Goal: Task Accomplishment & Management: Manage account settings

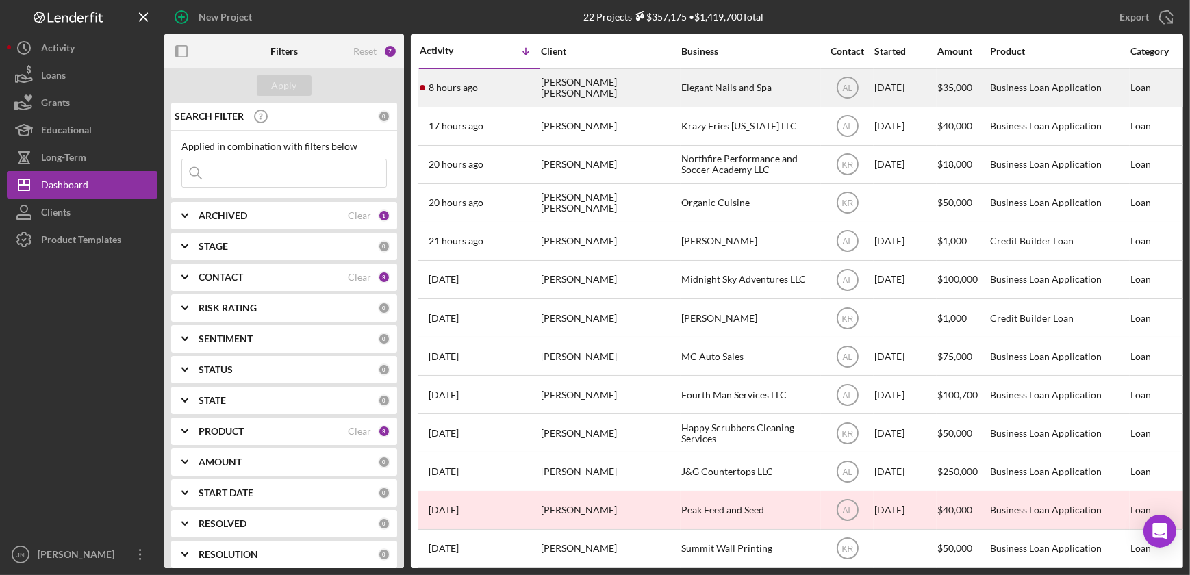
click at [616, 84] on div "[PERSON_NAME] [PERSON_NAME]" at bounding box center [609, 88] width 137 height 36
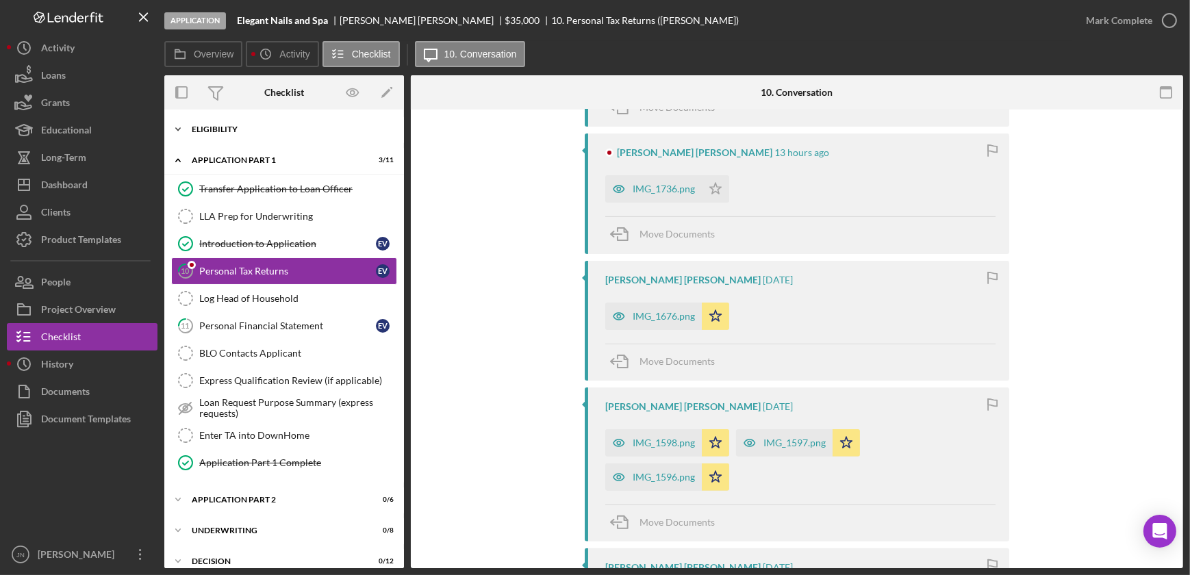
click at [268, 123] on div "Icon/Expander Eligibility 21 / 22" at bounding box center [284, 129] width 240 height 27
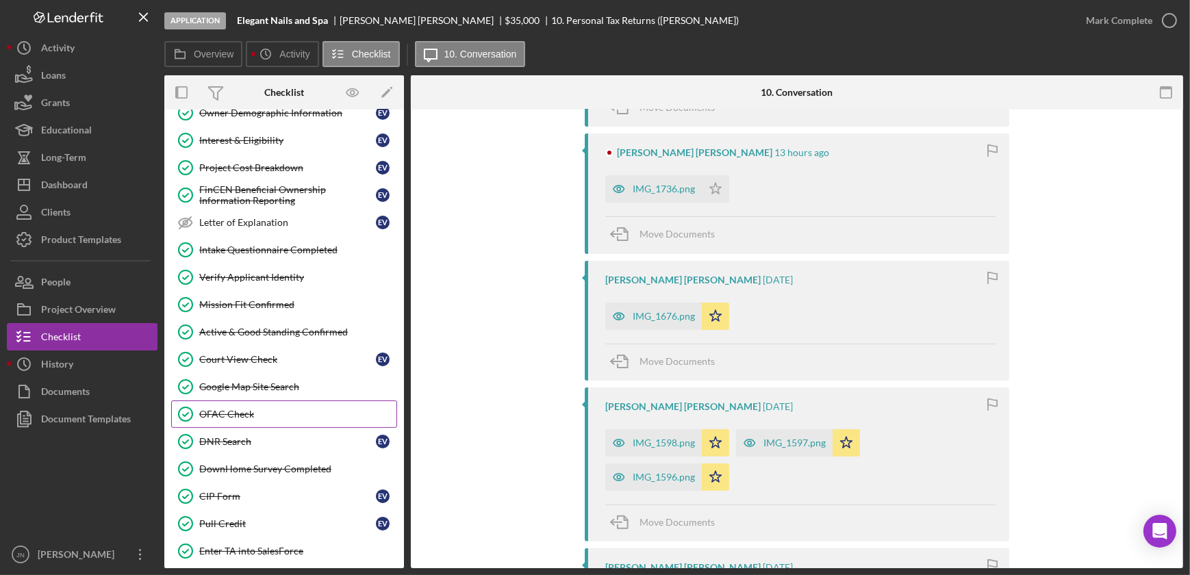
scroll to position [186, 0]
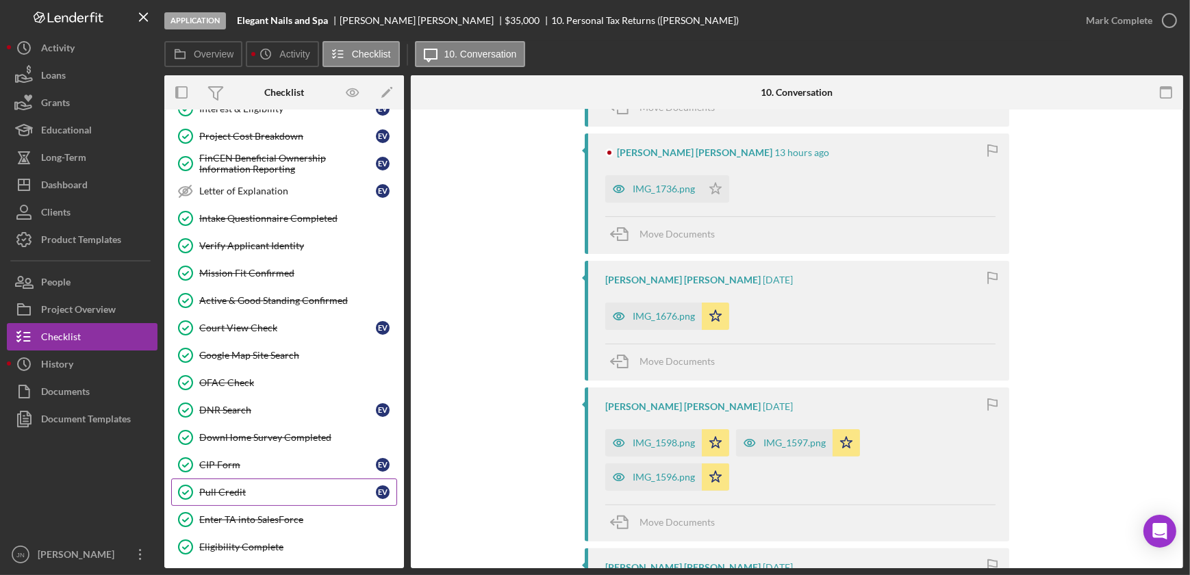
click at [256, 494] on div "Pull Credit" at bounding box center [287, 492] width 177 height 11
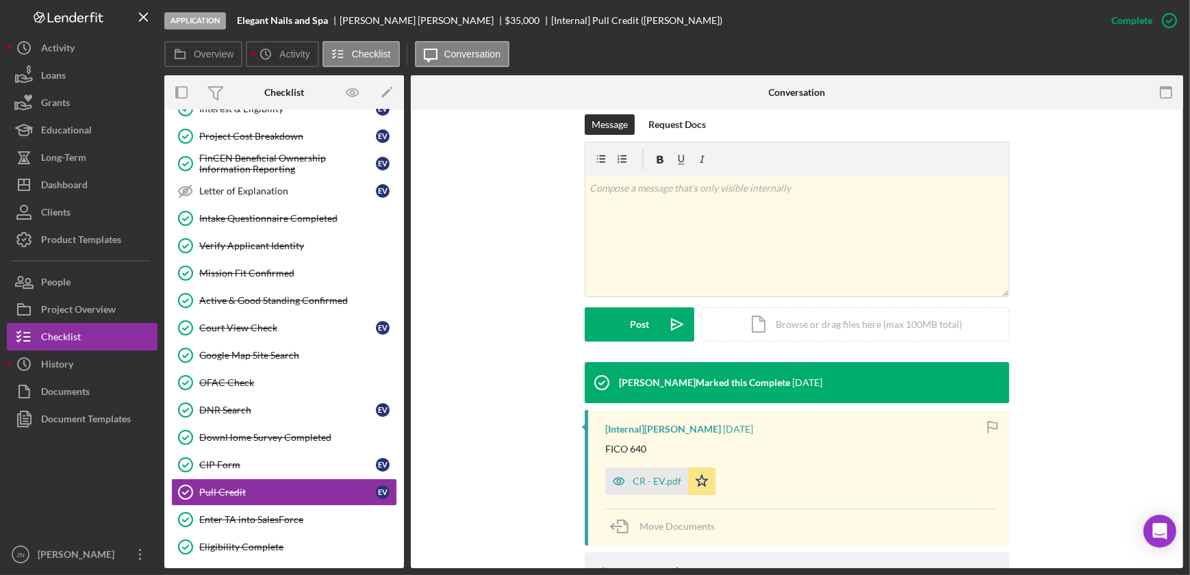
scroll to position [249, 0]
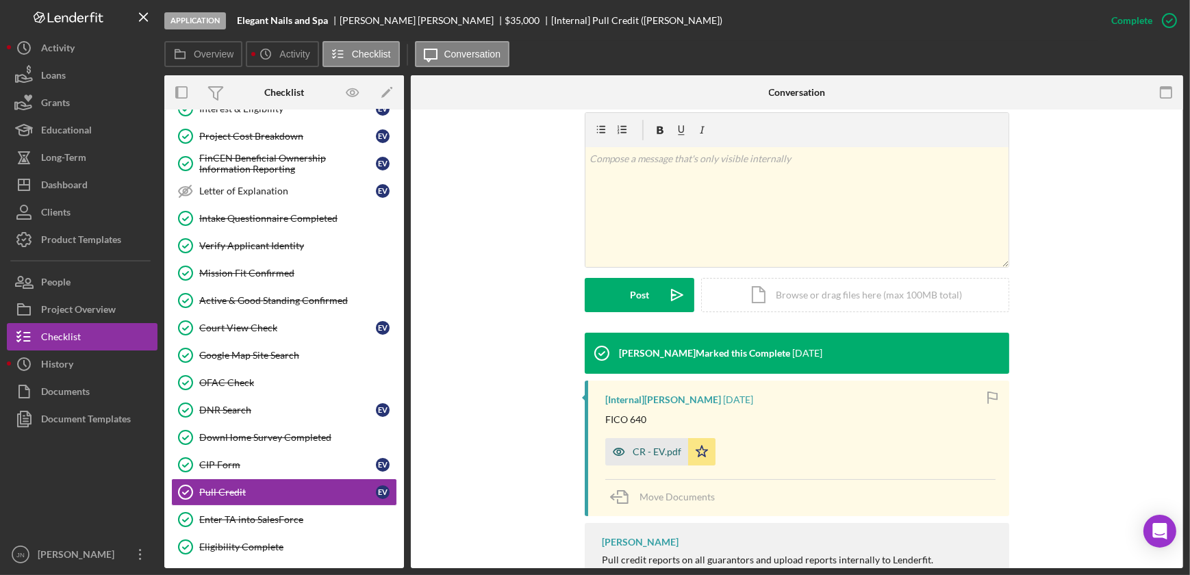
click at [665, 446] on div "CR - EV.pdf" at bounding box center [657, 451] width 49 height 11
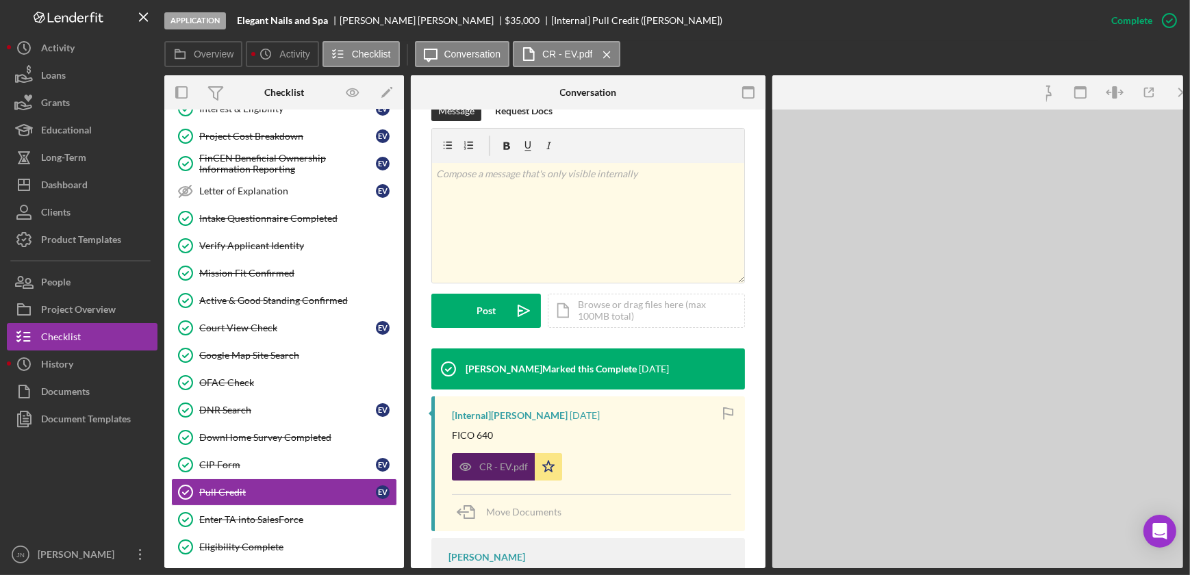
scroll to position [264, 0]
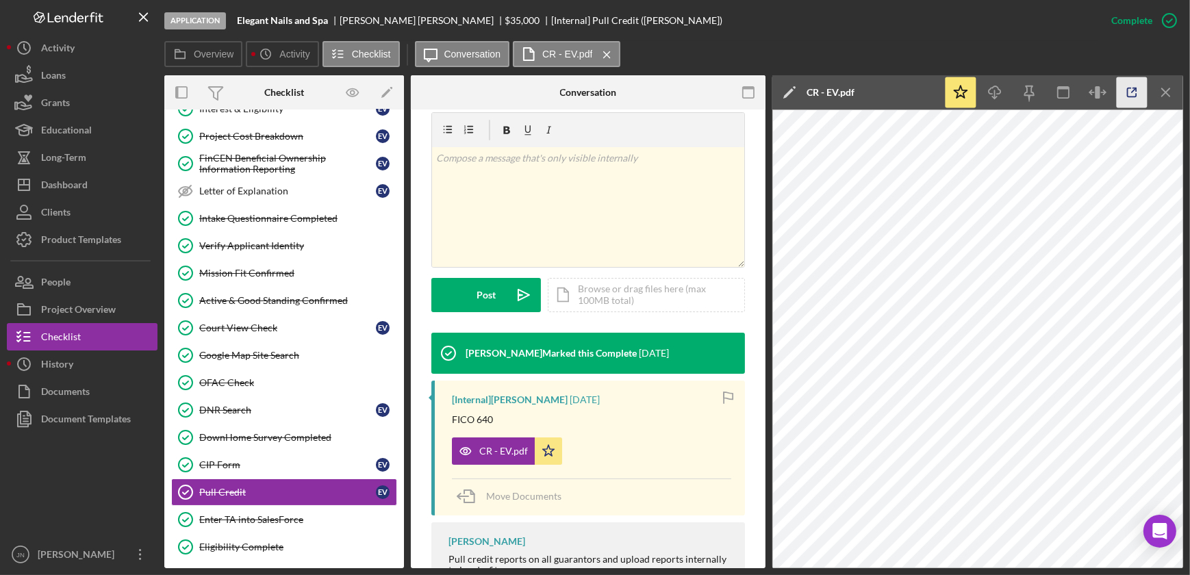
click at [1137, 99] on icon "button" at bounding box center [1132, 92] width 31 height 31
click at [35, 84] on icon "button" at bounding box center [24, 75] width 34 height 34
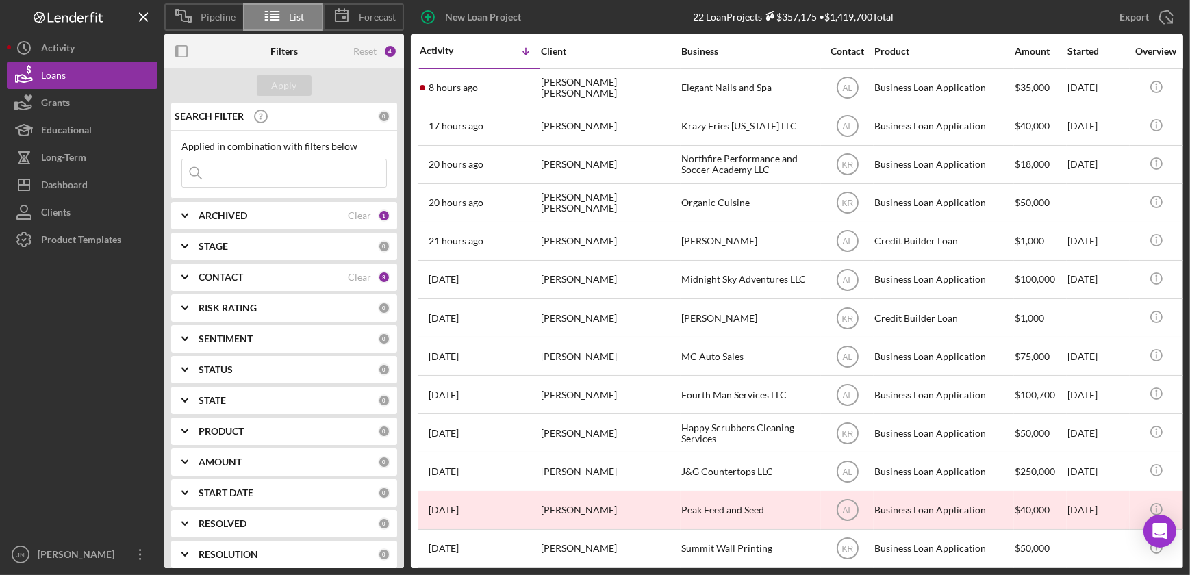
click at [226, 431] on b "PRODUCT" at bounding box center [221, 431] width 45 height 11
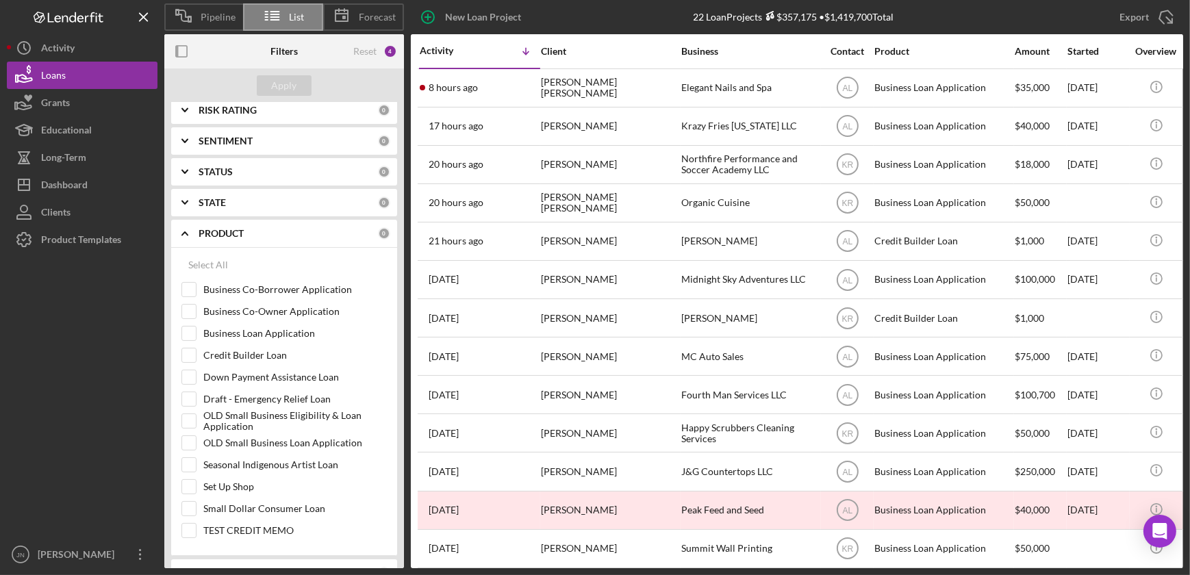
scroll to position [249, 0]
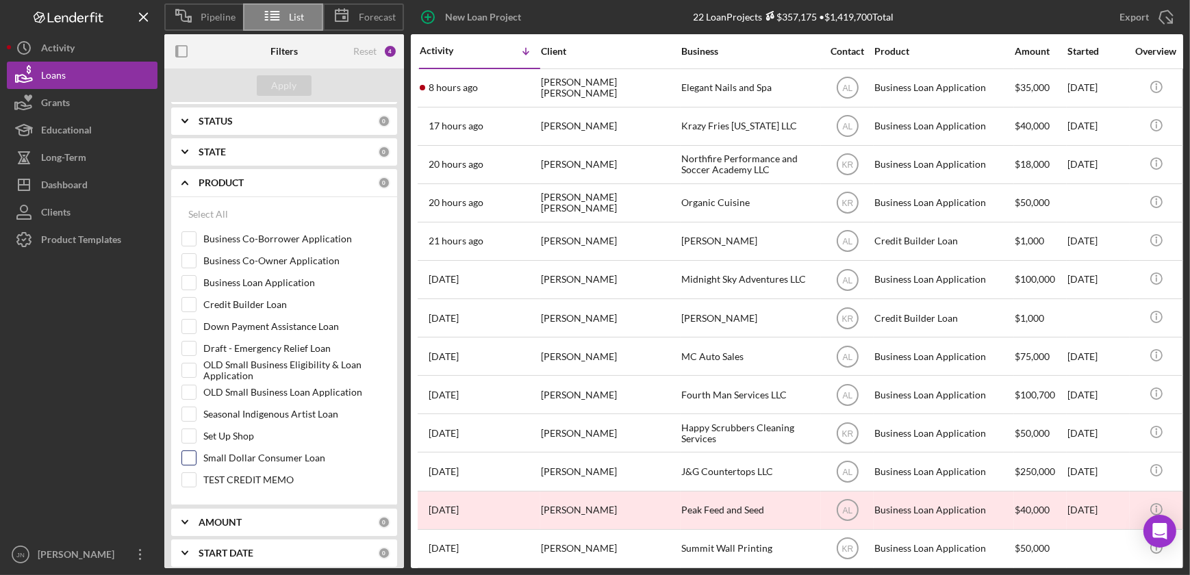
click at [190, 455] on input "Small Dollar Consumer Loan" at bounding box center [189, 458] width 14 height 14
click at [294, 88] on div "Apply" at bounding box center [284, 85] width 25 height 21
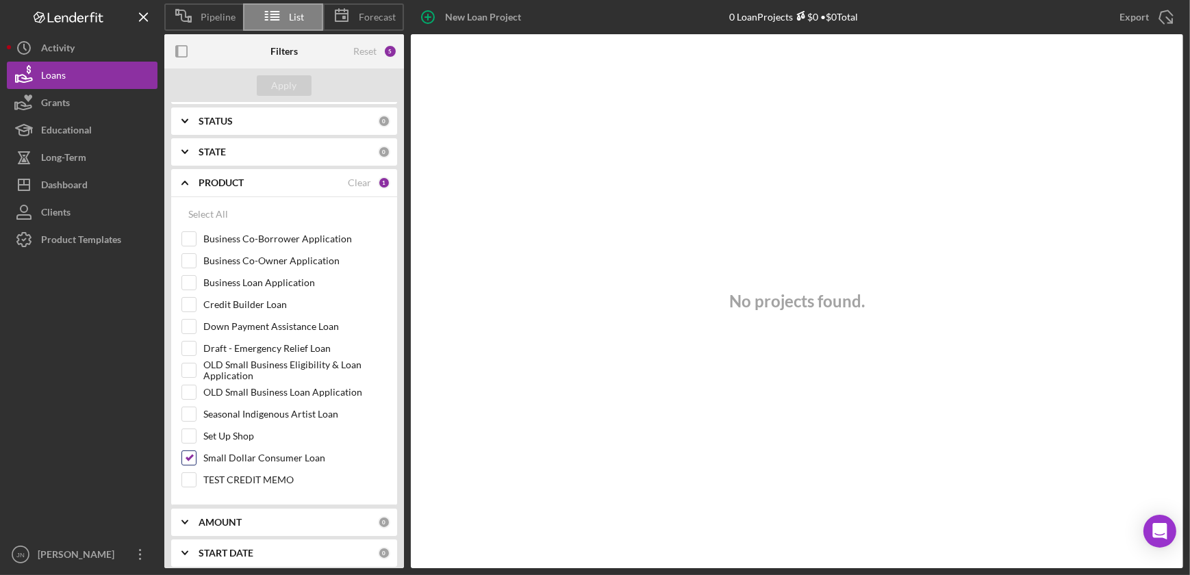
click at [188, 452] on input "Small Dollar Consumer Loan" at bounding box center [189, 458] width 14 height 14
checkbox input "false"
click at [281, 84] on div "Apply" at bounding box center [284, 85] width 25 height 21
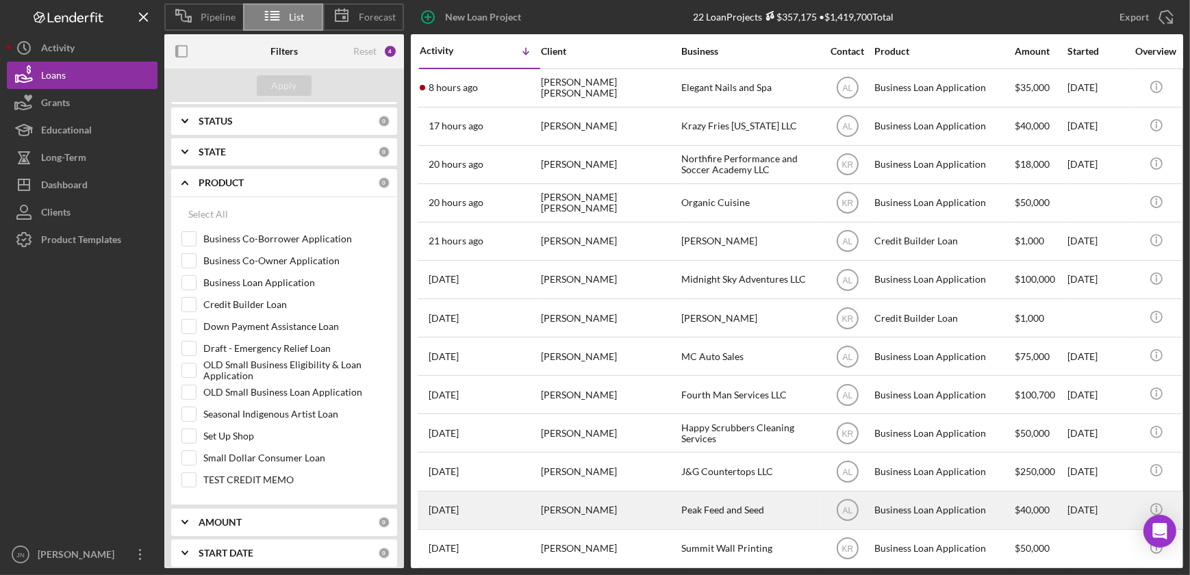
click at [561, 509] on div "Rachel Schoonover" at bounding box center [609, 510] width 137 height 36
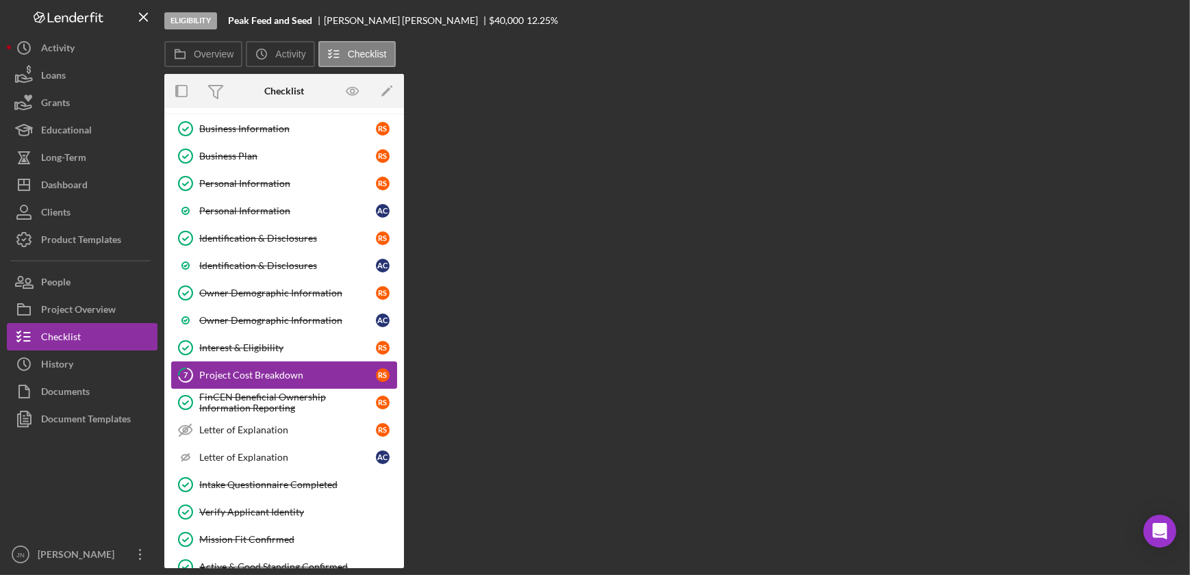
scroll to position [93, 0]
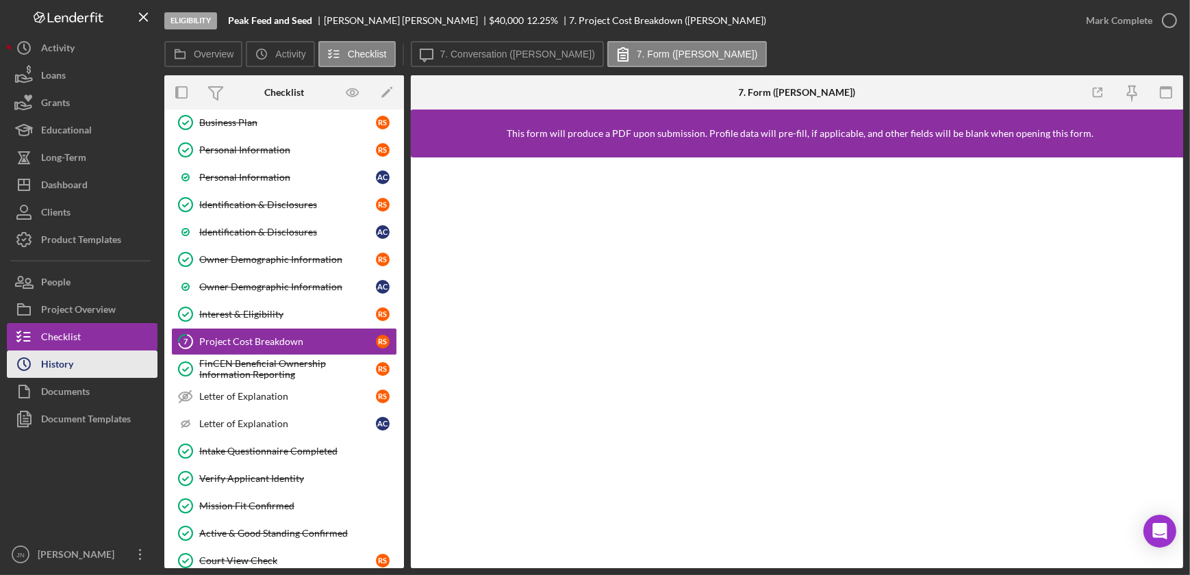
click at [62, 361] on div "History" at bounding box center [57, 366] width 32 height 31
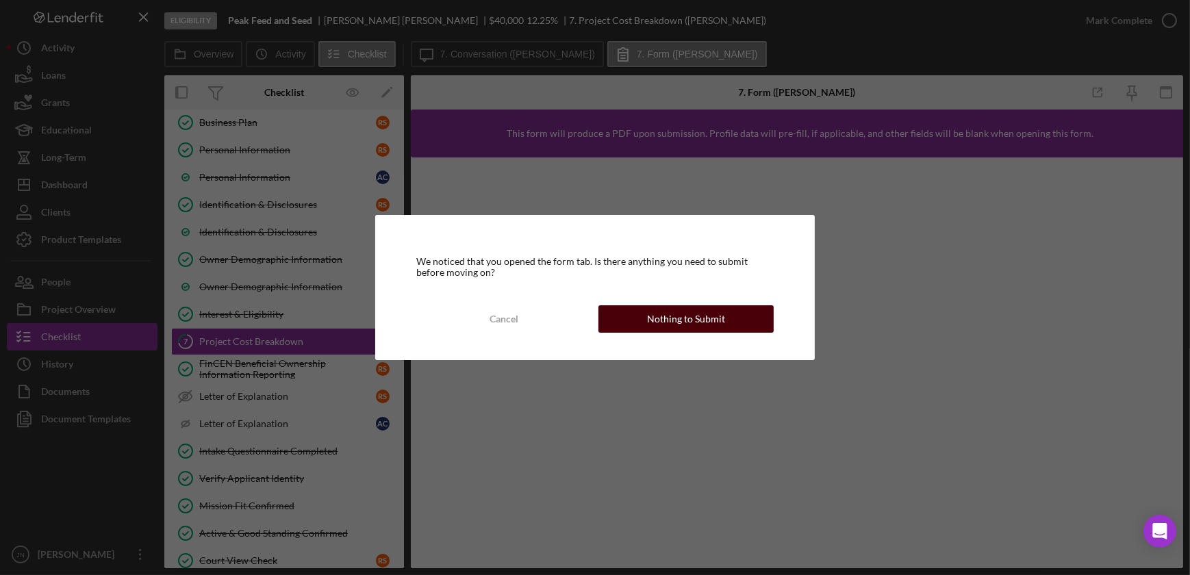
click at [659, 321] on div "Nothing to Submit" at bounding box center [686, 318] width 78 height 27
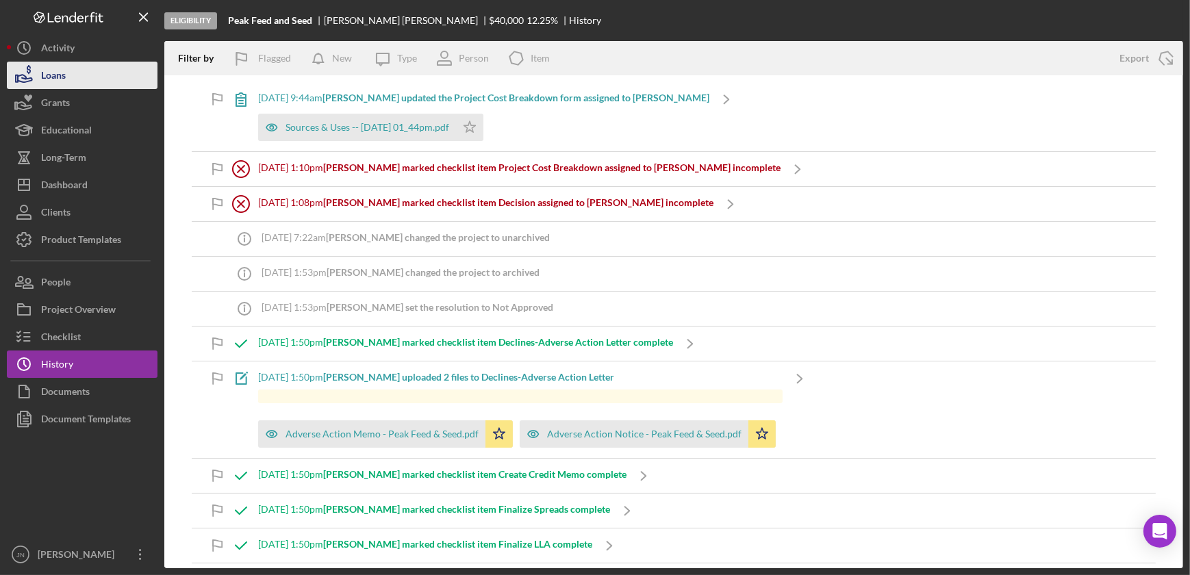
click at [59, 75] on div "Loans" at bounding box center [53, 77] width 25 height 31
